Goal: Transaction & Acquisition: Purchase product/service

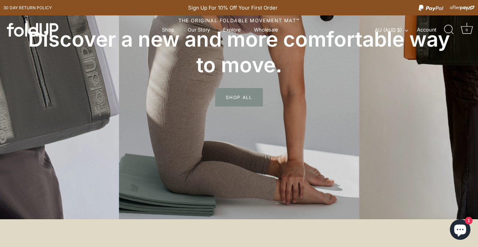
scroll to position [136, 0]
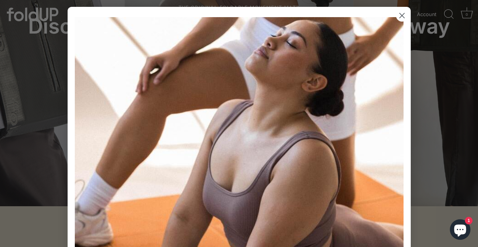
click at [405, 15] on circle "Close dialog" at bounding box center [401, 15] width 11 height 11
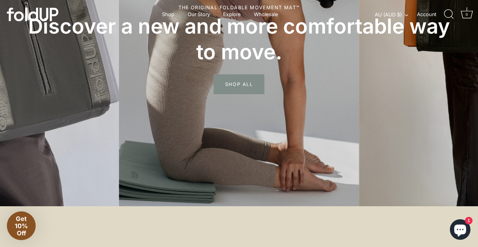
click at [248, 84] on span "SHOP ALL" at bounding box center [239, 84] width 50 height 20
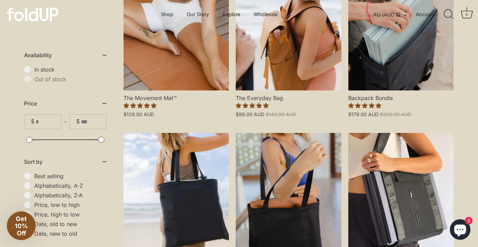
scroll to position [202, 0]
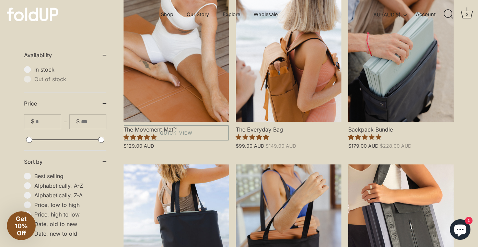
click at [185, 77] on link "The Movement Mat™" at bounding box center [175, 59] width 105 height 126
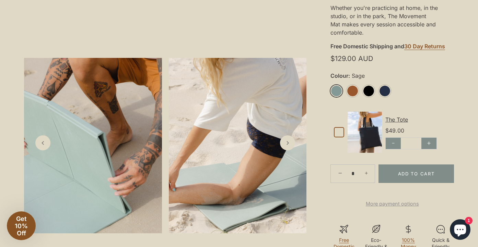
scroll to position [268, 0]
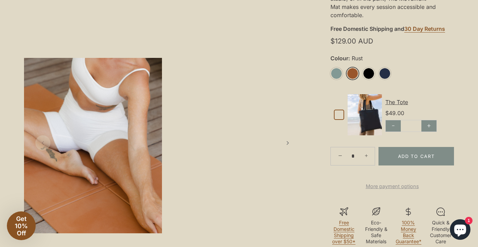
click at [354, 74] on link "Rust" at bounding box center [352, 74] width 12 height 12
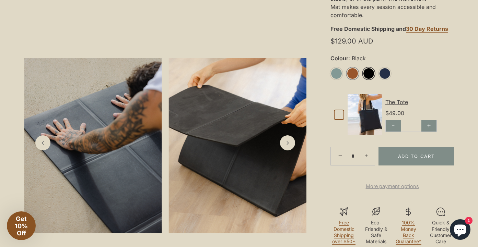
click at [354, 71] on link "Rust" at bounding box center [352, 74] width 12 height 12
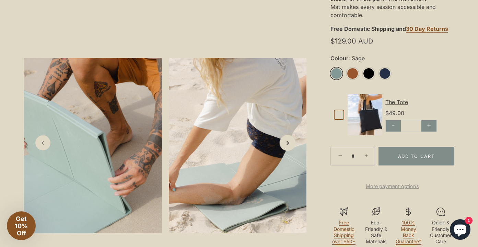
click at [289, 144] on icon "Next slide" at bounding box center [286, 142] width 7 height 7
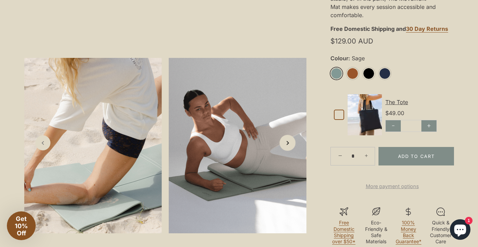
click at [289, 144] on icon "Next slide" at bounding box center [286, 142] width 7 height 7
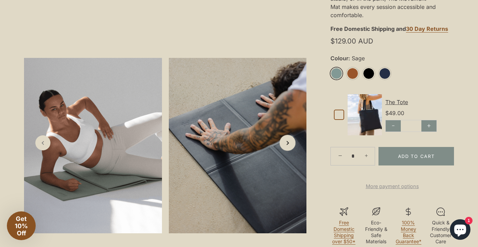
click at [289, 144] on icon "Next slide" at bounding box center [286, 142] width 7 height 7
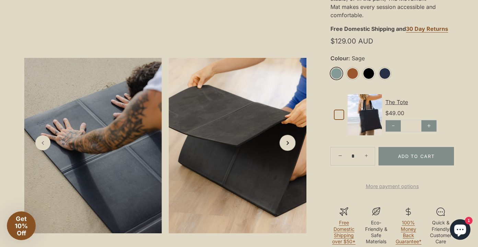
click at [289, 144] on icon "Next slide" at bounding box center [286, 142] width 7 height 7
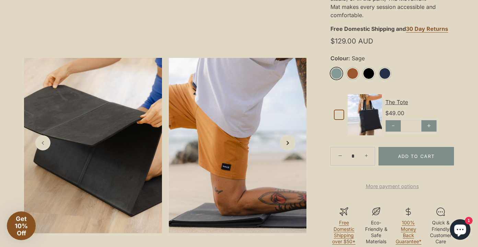
click at [289, 144] on icon "Next slide" at bounding box center [286, 142] width 7 height 7
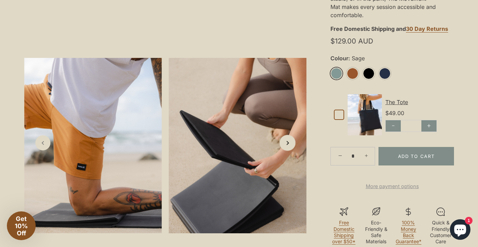
click at [289, 144] on icon "Next slide" at bounding box center [286, 142] width 7 height 7
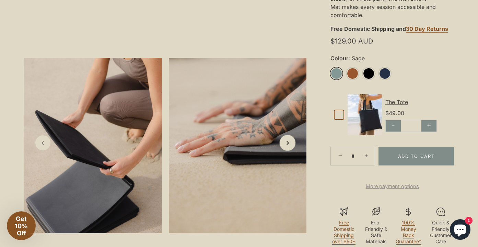
click at [289, 144] on icon "Next slide" at bounding box center [286, 142] width 7 height 7
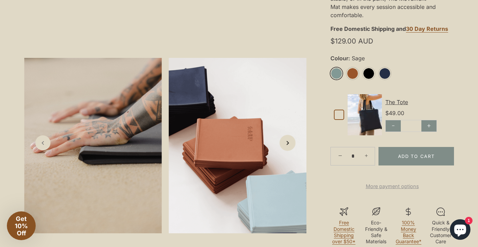
click at [289, 144] on icon "Next slide" at bounding box center [286, 142] width 7 height 7
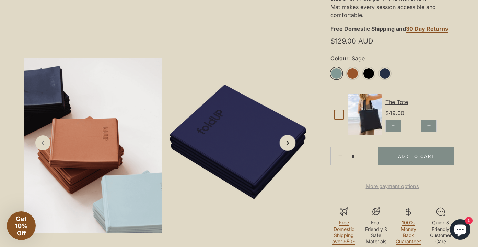
click at [289, 144] on icon "Next slide" at bounding box center [286, 142] width 7 height 7
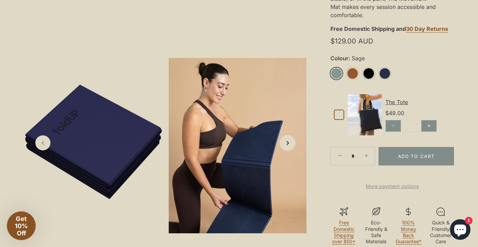
click at [289, 144] on icon "Next slide" at bounding box center [286, 142] width 7 height 7
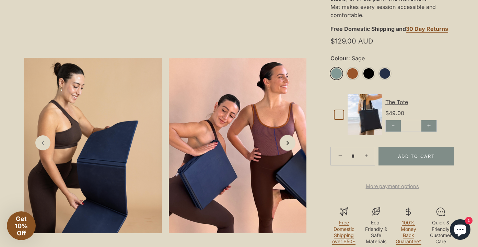
click at [289, 144] on icon "Next slide" at bounding box center [286, 142] width 7 height 7
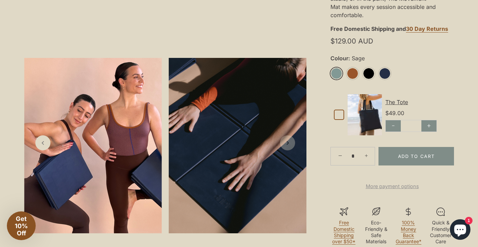
click at [289, 144] on icon "Next slide" at bounding box center [287, 143] width 7 height 7
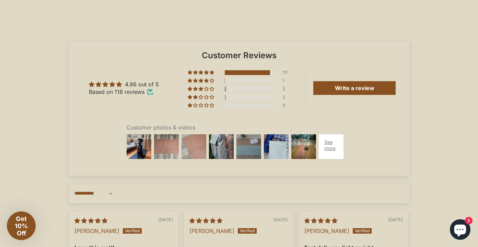
scroll to position [1817, 0]
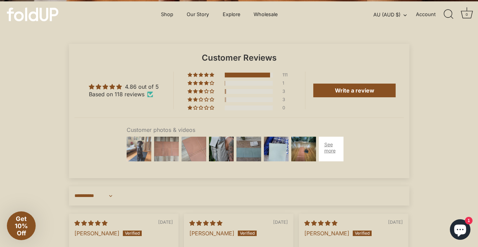
click at [149, 157] on img at bounding box center [138, 148] width 27 height 27
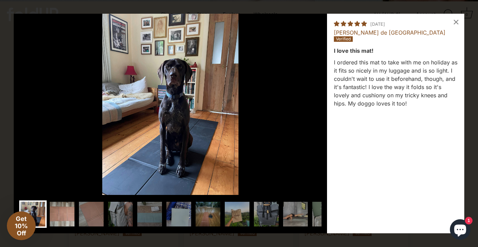
click at [70, 219] on img at bounding box center [61, 214] width 27 height 27
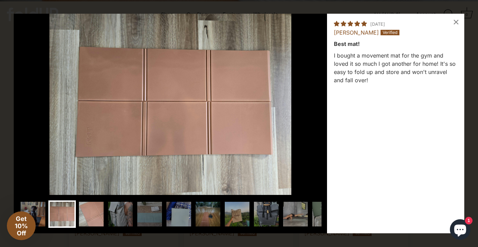
click at [101, 219] on img at bounding box center [90, 214] width 27 height 27
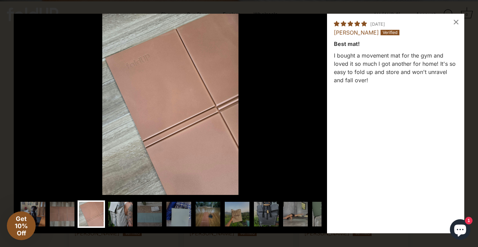
click at [124, 215] on img at bounding box center [120, 214] width 27 height 27
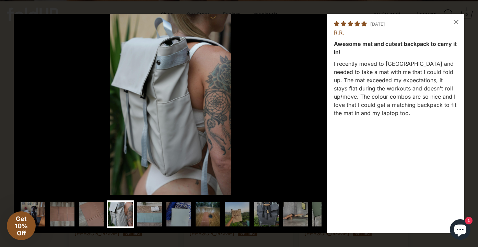
click at [140, 215] on img at bounding box center [149, 214] width 27 height 27
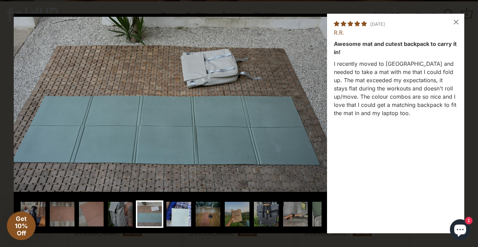
click at [171, 216] on img at bounding box center [178, 214] width 27 height 27
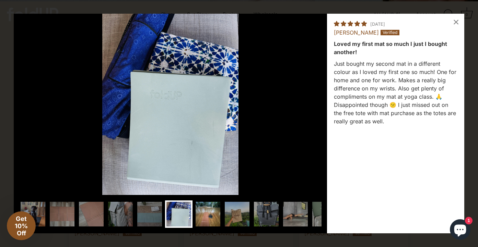
click at [205, 212] on img at bounding box center [207, 214] width 27 height 27
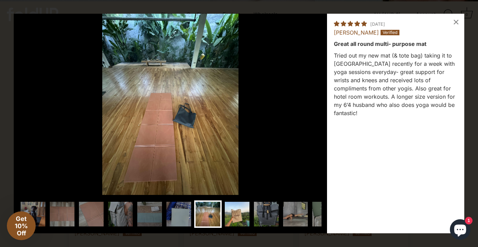
click at [230, 213] on img at bounding box center [236, 214] width 27 height 27
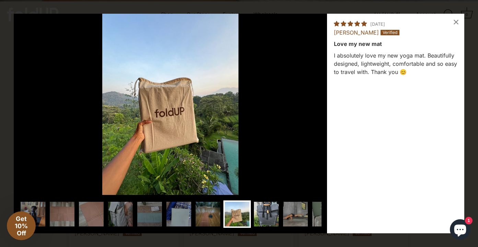
click at [260, 214] on img at bounding box center [265, 214] width 27 height 27
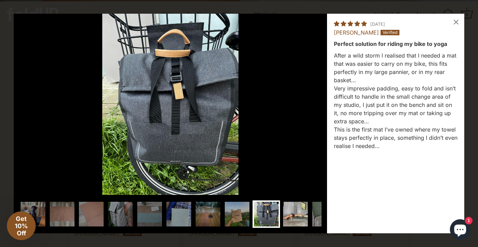
click at [294, 212] on img at bounding box center [294, 214] width 27 height 27
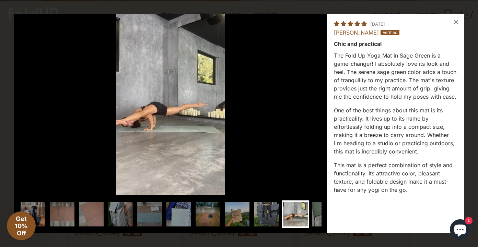
scroll to position [0, 27]
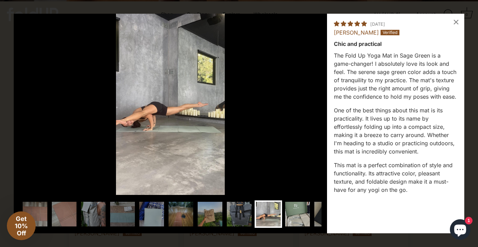
click at [295, 214] on img at bounding box center [296, 214] width 27 height 27
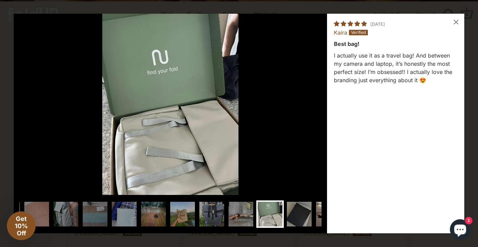
click at [314, 216] on img at bounding box center [327, 214] width 27 height 27
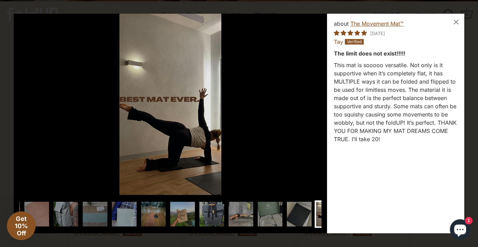
scroll to position [0, 109]
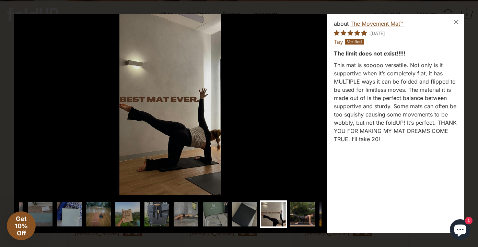
click at [295, 215] on img at bounding box center [302, 214] width 27 height 27
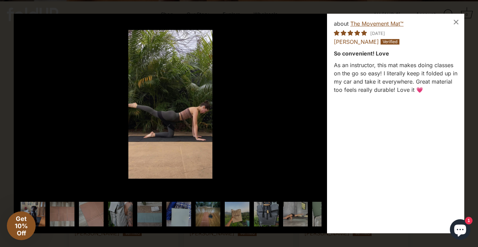
scroll to position [0, 137]
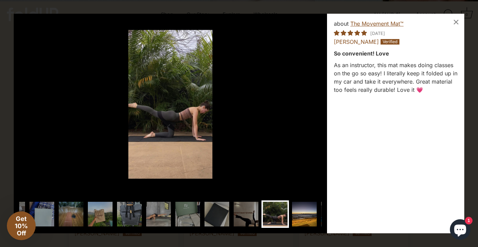
click at [303, 219] on img at bounding box center [303, 214] width 27 height 27
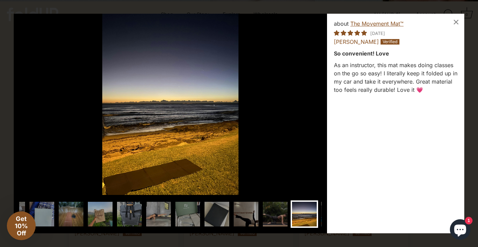
scroll to position [0, 164]
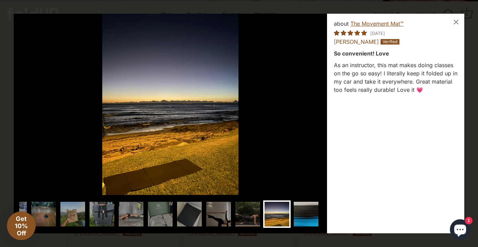
click at [303, 219] on img at bounding box center [305, 214] width 27 height 27
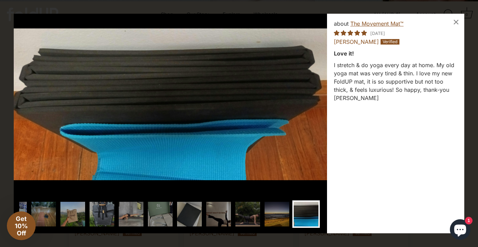
scroll to position [0, 189]
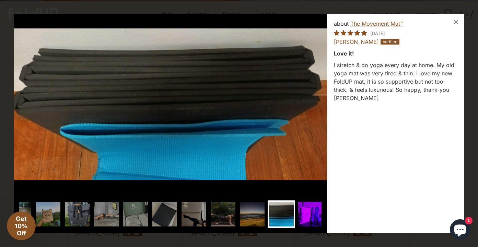
click at [303, 219] on img at bounding box center [310, 214] width 27 height 27
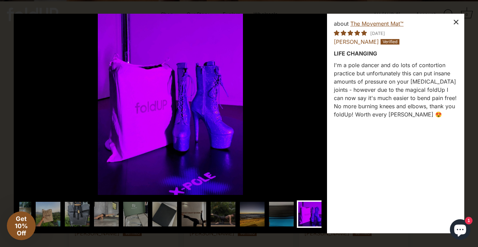
click at [456, 24] on div "×" at bounding box center [455, 22] width 16 height 16
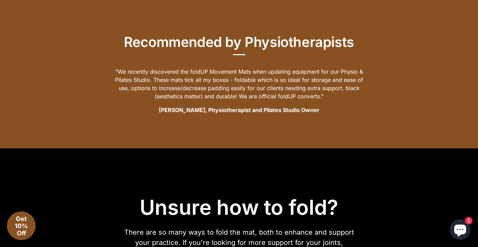
scroll to position [1202, 0]
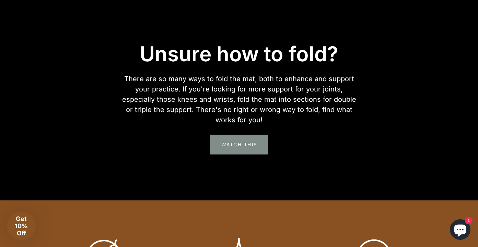
click at [243, 154] on link "Watch This" at bounding box center [239, 145] width 58 height 20
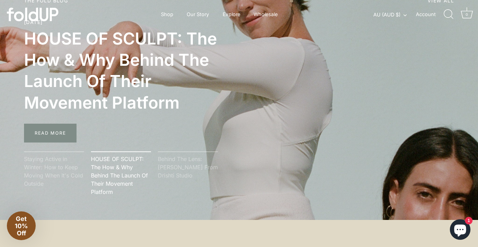
scroll to position [1571, 0]
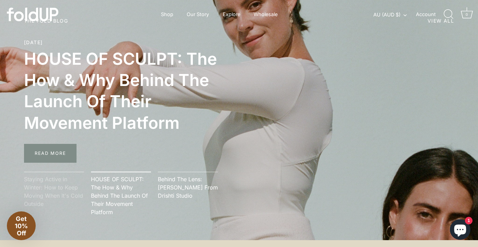
click at [176, 194] on link "Behind The Lens: Vicky From Drishti Studio" at bounding box center [188, 187] width 60 height 25
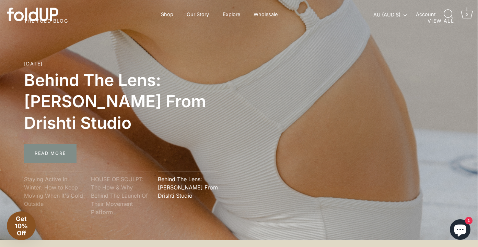
click at [46, 160] on ol "Staying Active in Winter: How to Keep Moving When It's Cold Outside HOUSE OF SC…" at bounding box center [202, 194] width 411 height 93
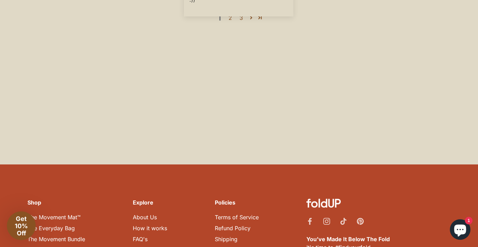
scroll to position [2286, 0]
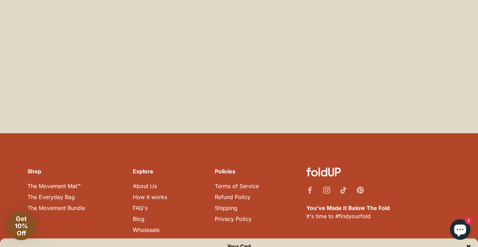
click at [149, 183] on link "About Us" at bounding box center [145, 186] width 24 height 7
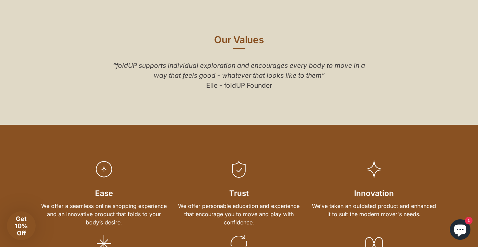
scroll to position [369, 0]
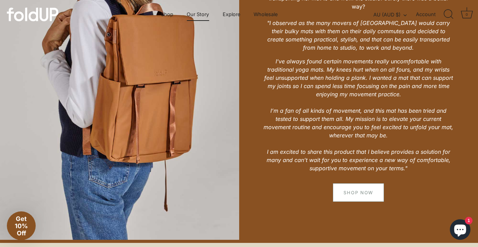
click at [368, 184] on link "Shop Now" at bounding box center [358, 192] width 51 height 19
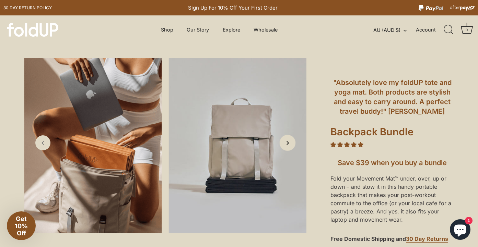
click at [289, 143] on icon "Next slide" at bounding box center [286, 142] width 7 height 7
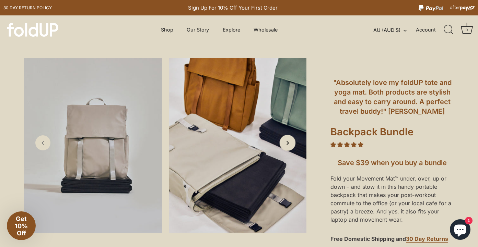
click at [289, 143] on icon "Next slide" at bounding box center [286, 142] width 7 height 7
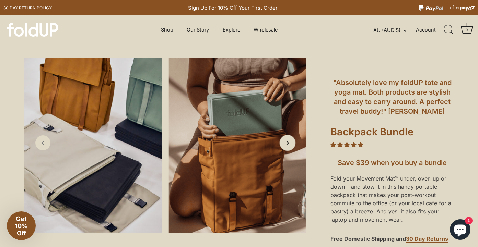
click at [289, 143] on icon "Next slide" at bounding box center [286, 142] width 7 height 7
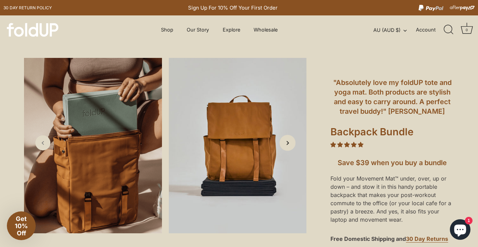
click at [289, 143] on icon "Next slide" at bounding box center [286, 142] width 7 height 7
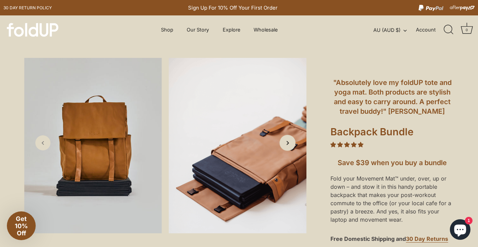
click at [289, 143] on icon "Next slide" at bounding box center [286, 142] width 7 height 7
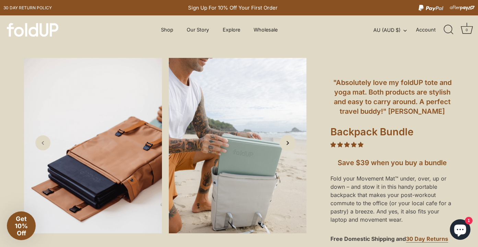
click at [289, 143] on icon "Next slide" at bounding box center [286, 142] width 7 height 7
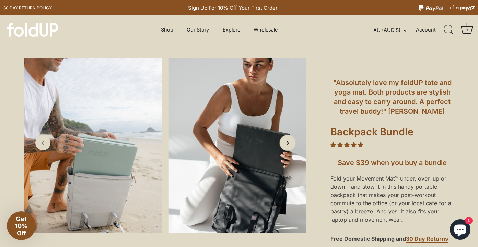
click at [289, 143] on icon "Next slide" at bounding box center [286, 142] width 7 height 7
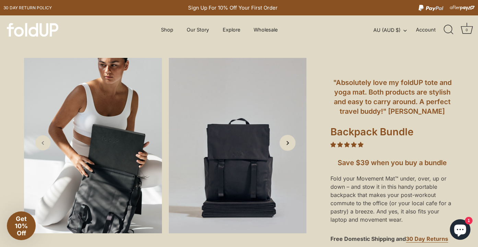
click at [289, 143] on icon "Next slide" at bounding box center [286, 142] width 7 height 7
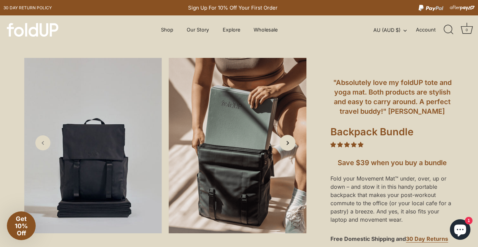
click at [289, 143] on icon "Next slide" at bounding box center [286, 142] width 7 height 7
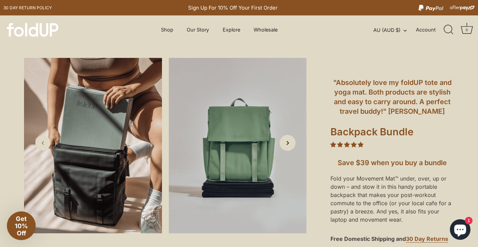
click at [289, 143] on icon "Next slide" at bounding box center [286, 142] width 7 height 7
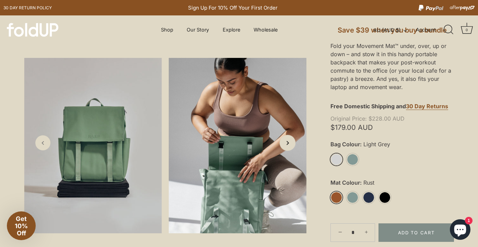
scroll to position [181, 0]
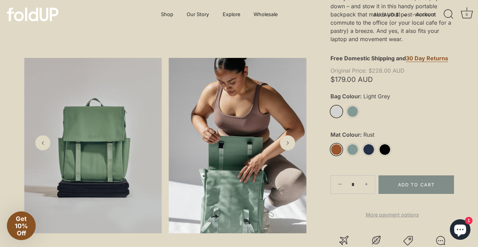
click at [337, 148] on link "Rust" at bounding box center [336, 150] width 12 height 12
click at [338, 112] on link "Light Grey" at bounding box center [336, 112] width 12 height 12
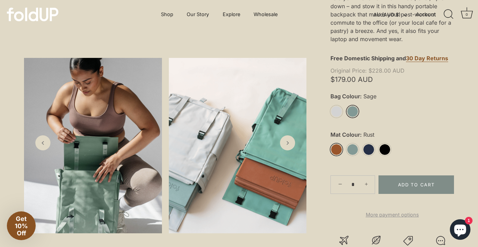
click at [356, 109] on link "Sage" at bounding box center [352, 112] width 12 height 12
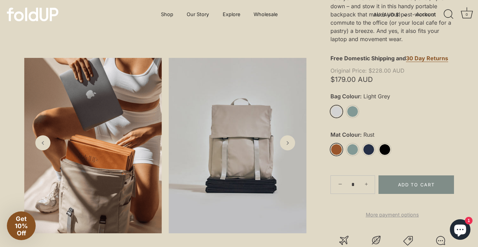
click at [336, 110] on link "Light Grey" at bounding box center [336, 112] width 12 height 12
click at [287, 147] on link "Next slide" at bounding box center [287, 143] width 16 height 16
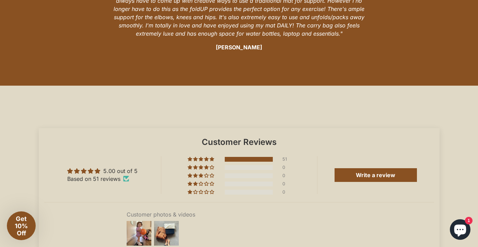
scroll to position [1475, 0]
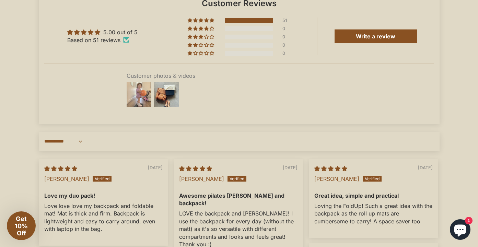
click at [147, 103] on img at bounding box center [138, 94] width 27 height 27
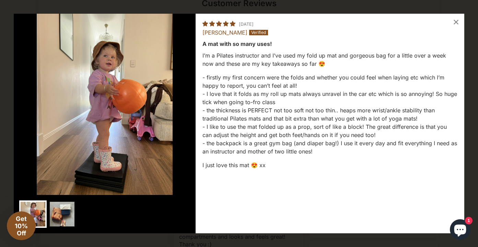
click at [60, 215] on img at bounding box center [61, 214] width 27 height 27
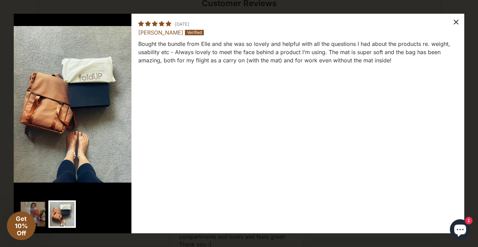
click at [457, 19] on div "×" at bounding box center [455, 22] width 16 height 16
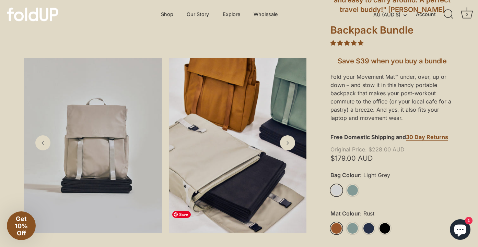
scroll to position [0, 0]
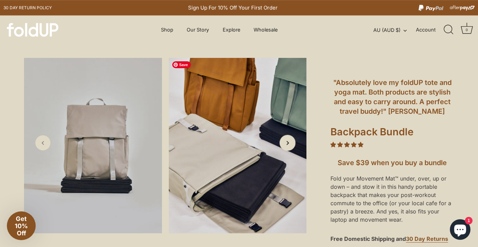
click at [287, 143] on icon "Next slide" at bounding box center [286, 142] width 7 height 7
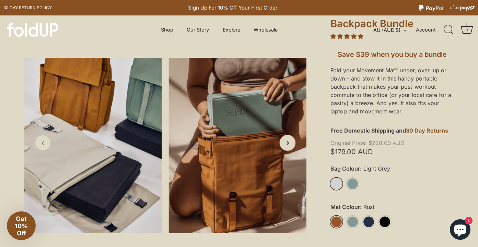
scroll to position [142, 0]
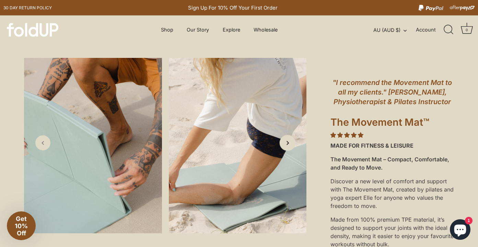
click at [282, 144] on link "Next slide" at bounding box center [287, 143] width 16 height 16
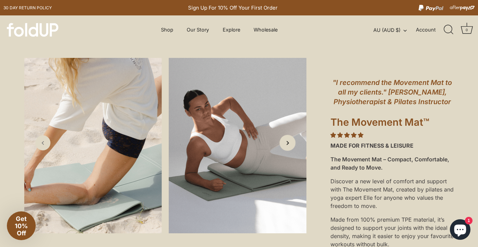
click at [282, 144] on link "Next slide" at bounding box center [287, 143] width 16 height 16
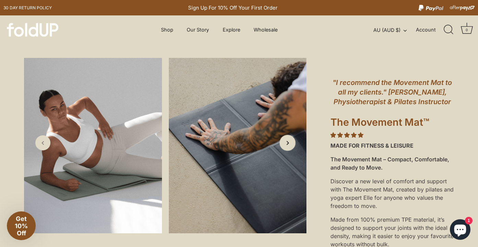
click at [283, 144] on icon "Next slide" at bounding box center [286, 142] width 7 height 7
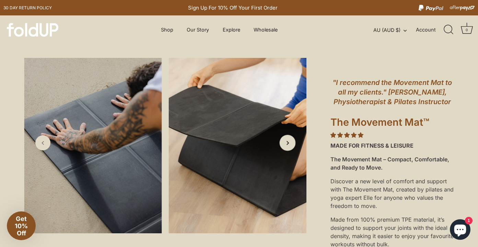
click at [283, 144] on icon "Next slide" at bounding box center [286, 142] width 7 height 7
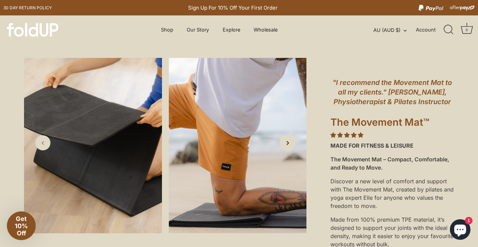
click at [286, 144] on icon "Next slide" at bounding box center [286, 142] width 7 height 7
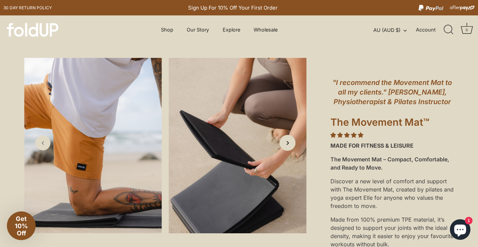
click at [286, 144] on icon "Next slide" at bounding box center [286, 142] width 7 height 7
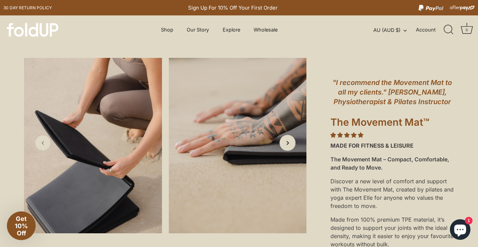
click at [286, 144] on icon "Next slide" at bounding box center [286, 142] width 7 height 7
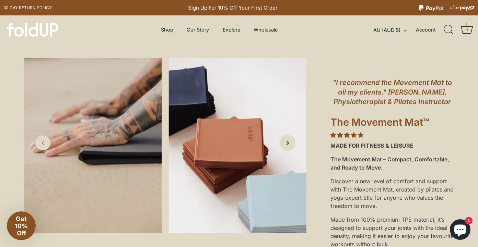
click at [286, 144] on icon "Next slide" at bounding box center [286, 142] width 7 height 7
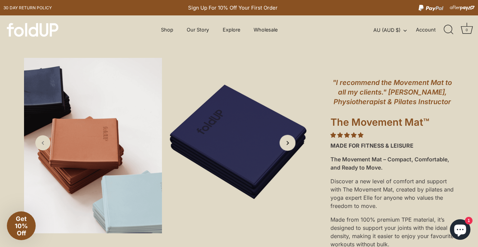
click at [286, 144] on icon "Next slide" at bounding box center [286, 142] width 7 height 7
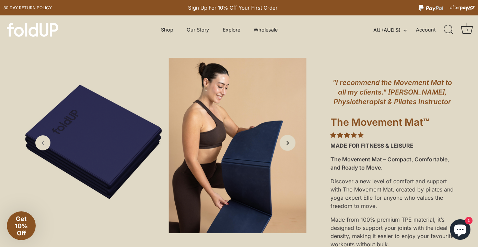
click at [286, 144] on icon "Next slide" at bounding box center [286, 142] width 7 height 7
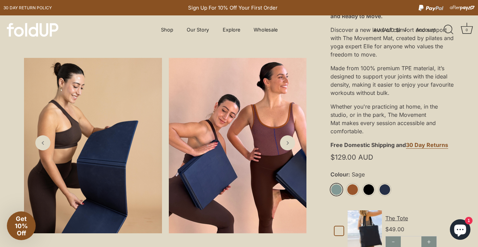
scroll to position [180, 0]
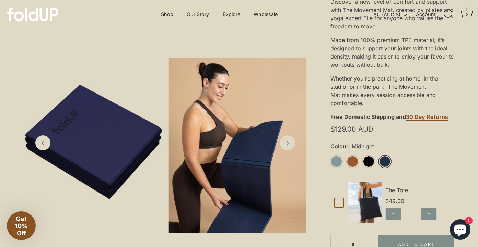
click at [385, 162] on link "Midnight" at bounding box center [384, 162] width 12 height 12
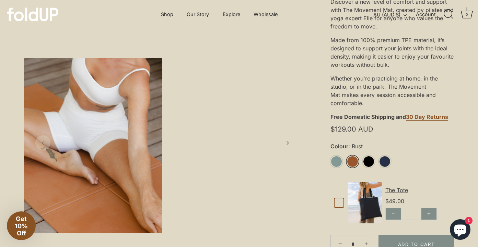
click at [352, 162] on link "Rust" at bounding box center [352, 162] width 12 height 12
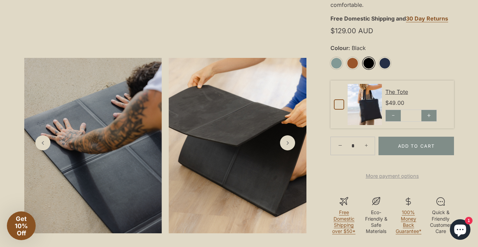
scroll to position [287, 0]
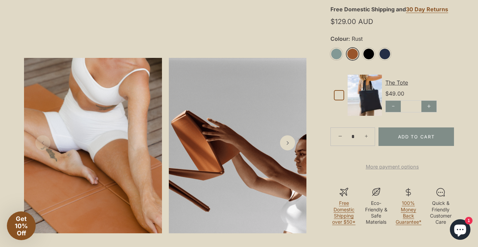
click at [353, 57] on link "Rust" at bounding box center [352, 54] width 12 height 12
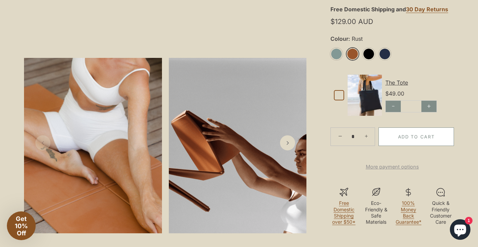
click at [405, 133] on button "Add to Cart" at bounding box center [415, 137] width 75 height 19
